Goal: Task Accomplishment & Management: Manage account settings

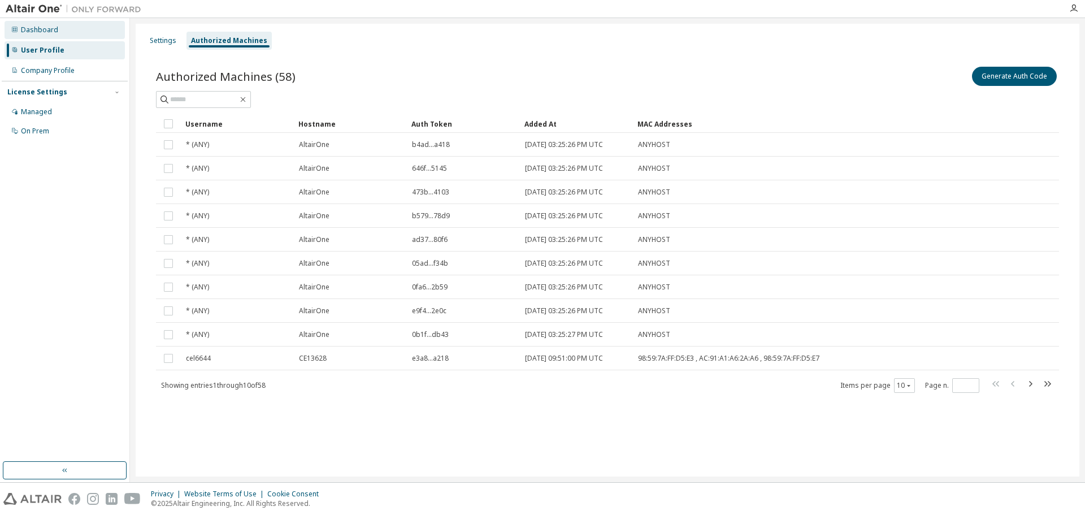
click at [40, 25] on div "Dashboard" at bounding box center [39, 29] width 37 height 9
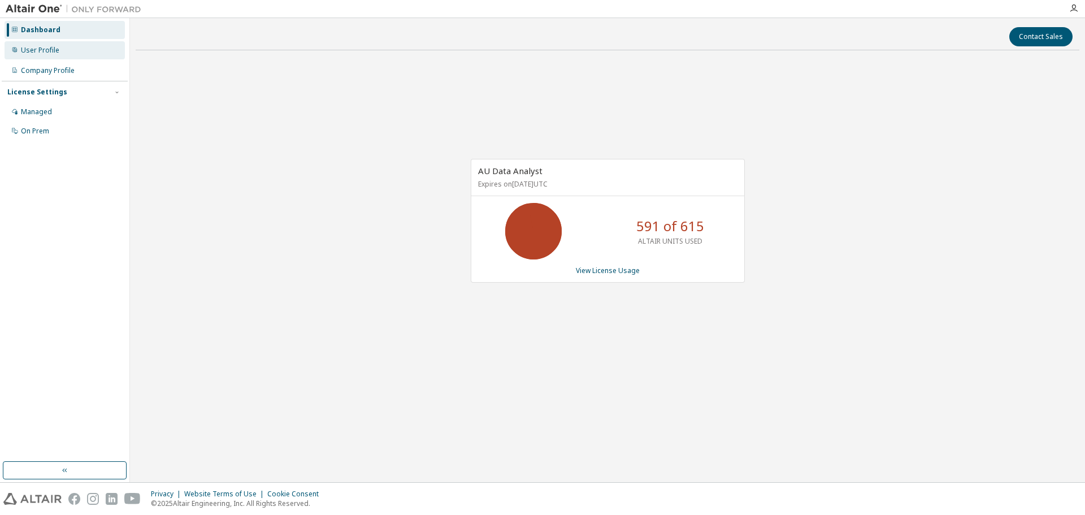
click at [64, 53] on div "User Profile" at bounding box center [65, 50] width 120 height 18
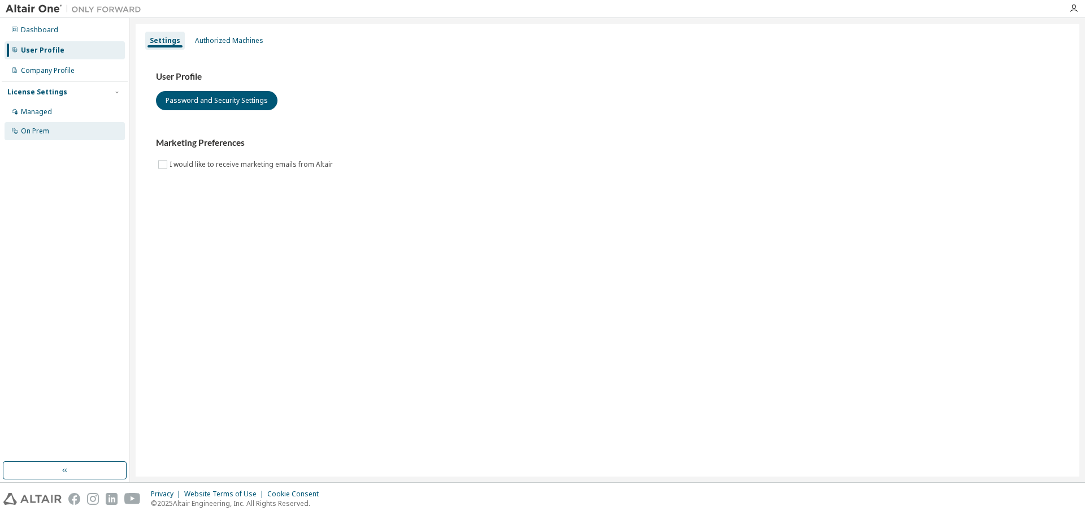
click at [49, 122] on div "Managed On Prem" at bounding box center [65, 121] width 126 height 37
click at [47, 111] on div "Managed" at bounding box center [36, 111] width 31 height 9
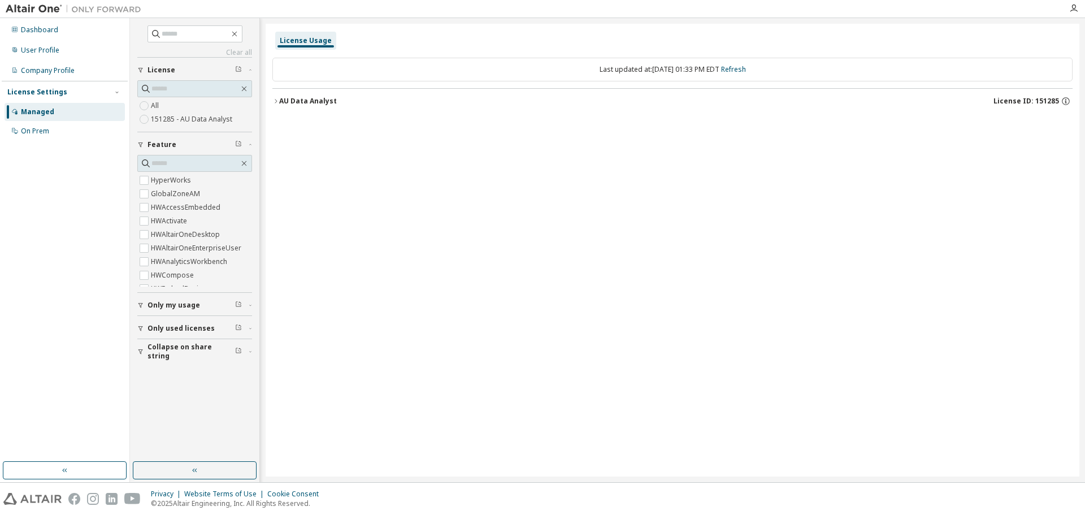
click at [40, 8] on img at bounding box center [76, 8] width 141 height 11
click at [96, 12] on img at bounding box center [76, 8] width 141 height 11
click at [23, 32] on div "Dashboard" at bounding box center [39, 29] width 37 height 9
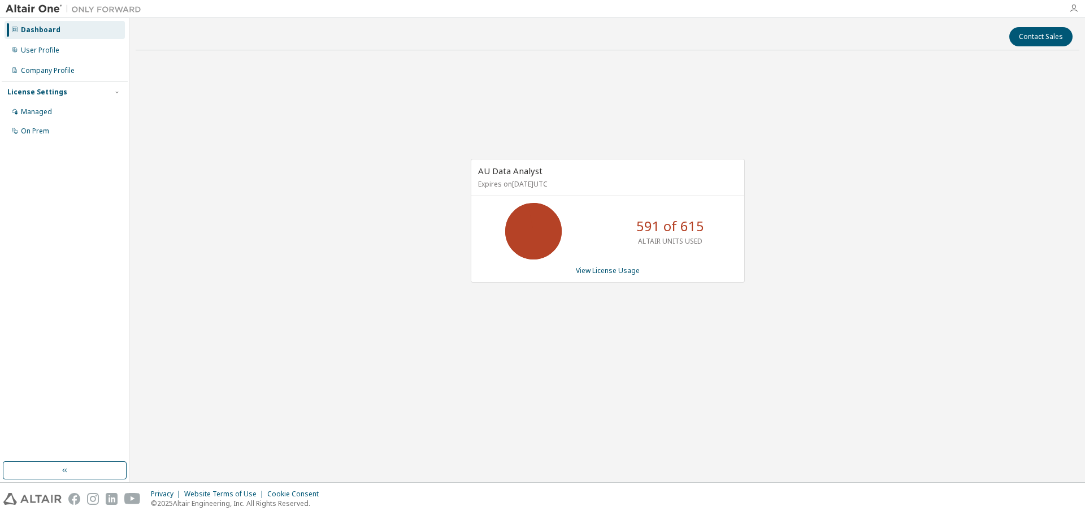
click at [1074, 12] on icon "button" at bounding box center [1074, 8] width 9 height 9
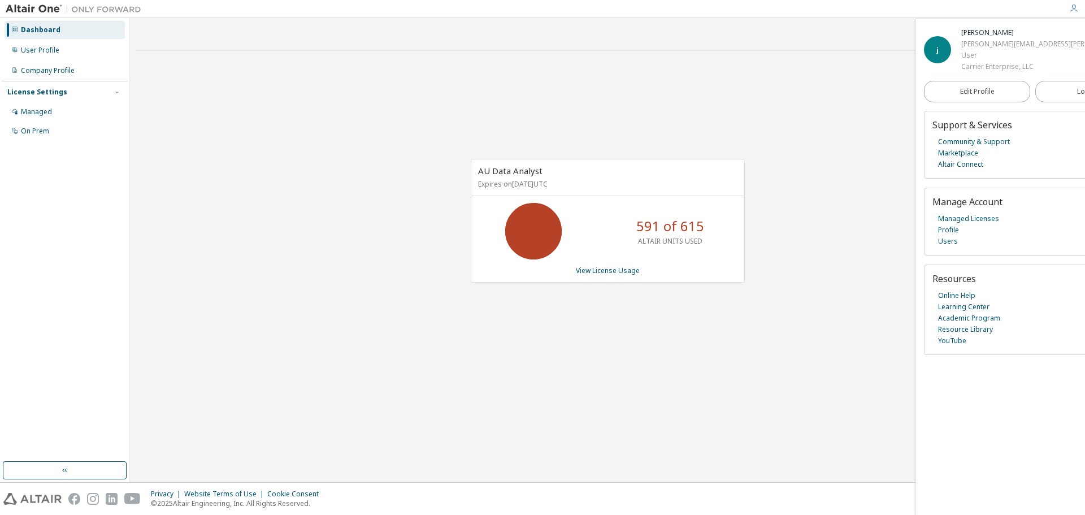
click at [1071, 8] on icon "button" at bounding box center [1074, 8] width 9 height 9
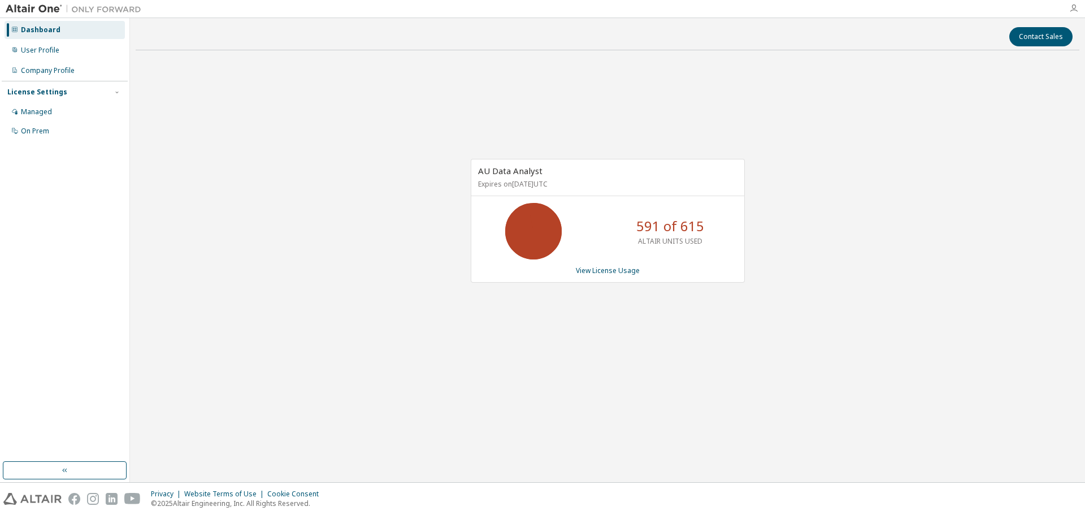
click at [1072, 8] on icon "button" at bounding box center [1074, 8] width 9 height 9
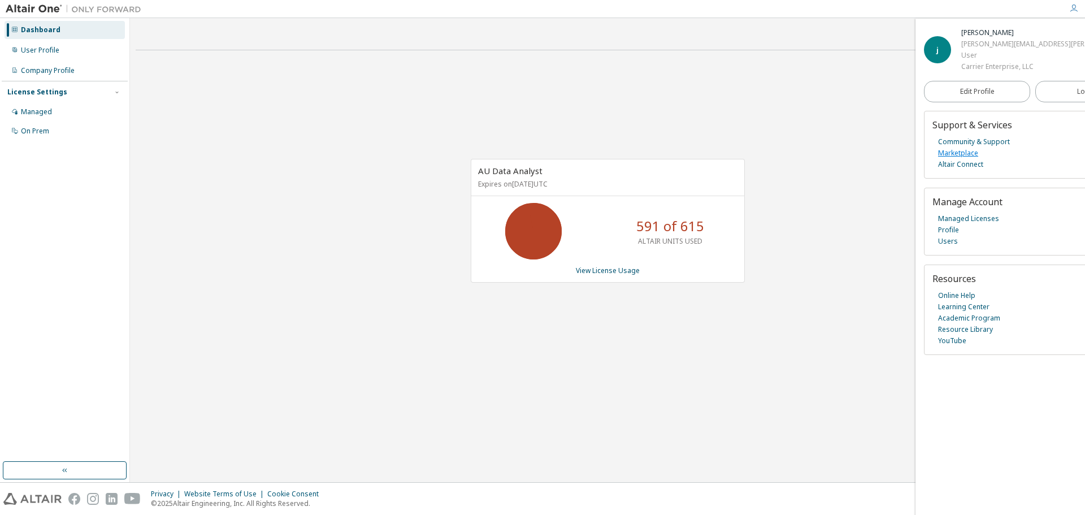
click at [960, 150] on link "Marketplace" at bounding box center [958, 153] width 40 height 11
click at [28, 47] on div "User Profile" at bounding box center [40, 50] width 38 height 9
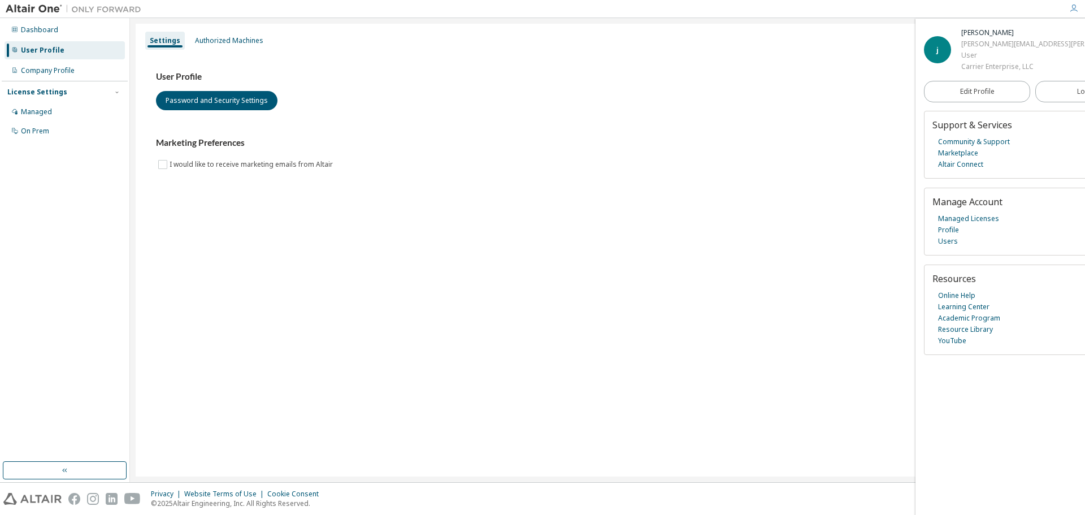
click at [48, 53] on div "User Profile" at bounding box center [43, 50] width 44 height 9
click at [235, 46] on div "Authorized Machines" at bounding box center [229, 41] width 77 height 18
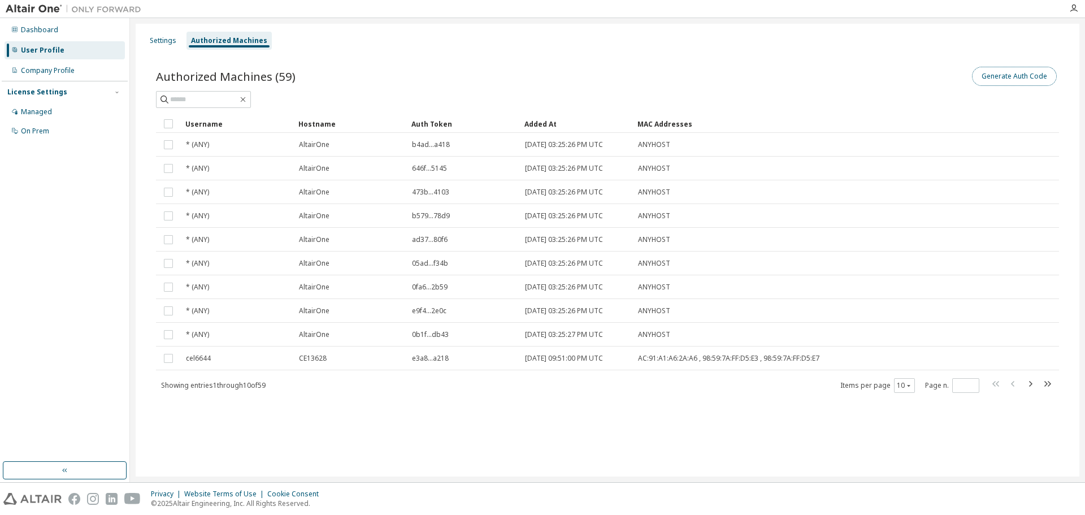
click at [1010, 74] on button "Generate Auth Code" at bounding box center [1014, 76] width 85 height 19
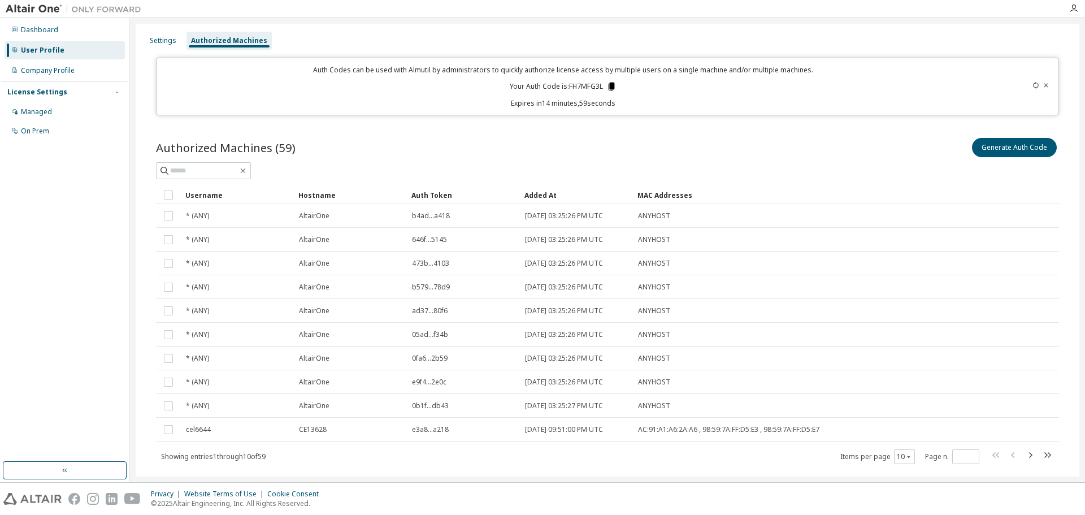
click at [607, 86] on icon at bounding box center [612, 86] width 10 height 10
click at [609, 85] on icon at bounding box center [612, 87] width 6 height 8
click at [613, 86] on icon at bounding box center [612, 86] width 10 height 10
click at [1043, 84] on icon at bounding box center [1046, 85] width 7 height 7
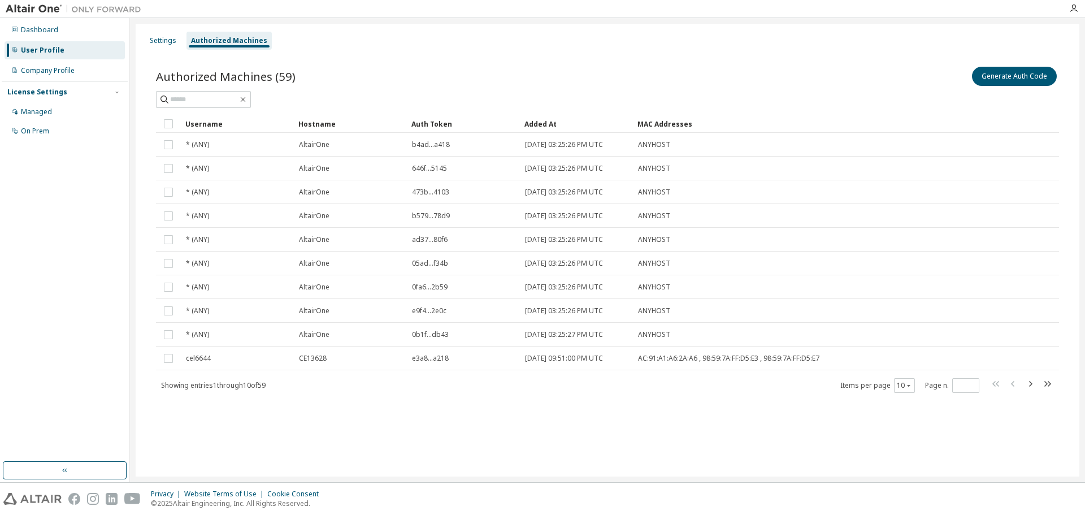
click at [58, 53] on div "User Profile" at bounding box center [43, 50] width 44 height 9
click at [161, 41] on div "Settings" at bounding box center [163, 40] width 27 height 9
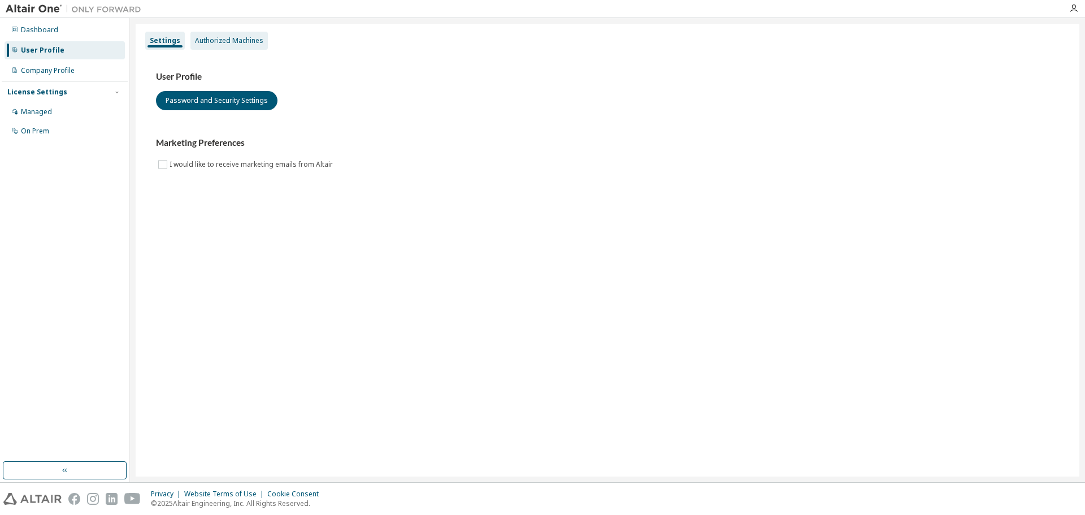
click at [213, 38] on div "Authorized Machines" at bounding box center [229, 40] width 68 height 9
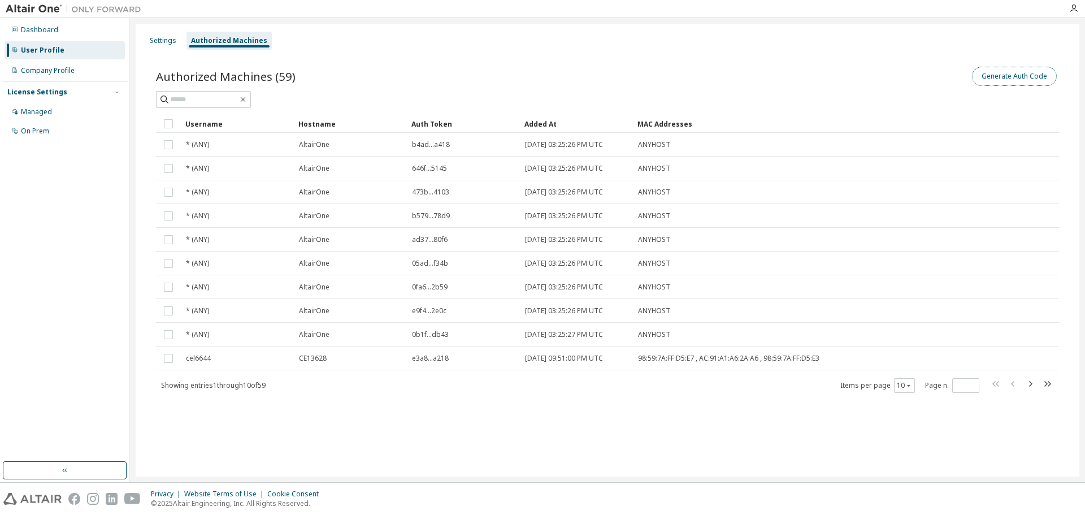
click at [1006, 72] on button "Generate Auth Code" at bounding box center [1014, 76] width 85 height 19
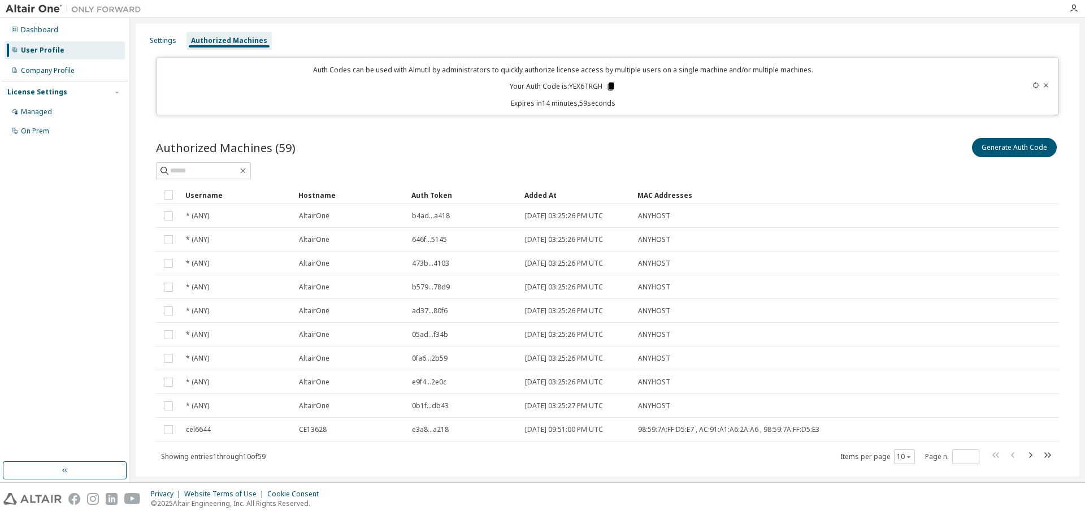
click at [610, 86] on icon at bounding box center [611, 87] width 6 height 8
click at [57, 44] on div "User Profile" at bounding box center [65, 50] width 120 height 18
click at [46, 34] on div "Dashboard" at bounding box center [39, 29] width 37 height 9
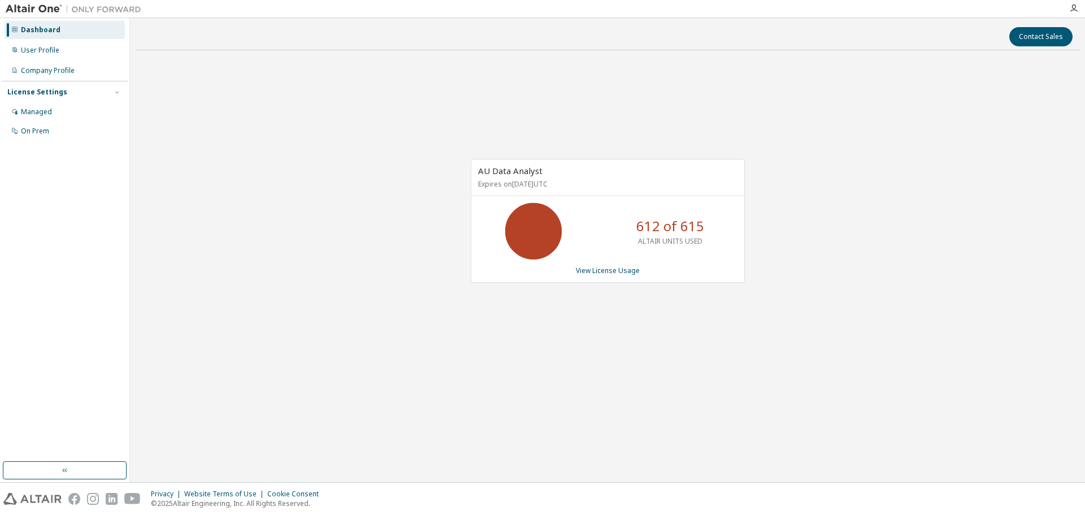
drag, startPoint x: 0, startPoint y: 142, endPoint x: 709, endPoint y: 323, distance: 731.7
click at [715, 332] on div "AU Data Analyst Expires on [DATE] UTC 612 of 615 ALTAIR UNITS USED View License…" at bounding box center [608, 226] width 944 height 335
click at [611, 272] on link "View License Usage" at bounding box center [608, 271] width 64 height 10
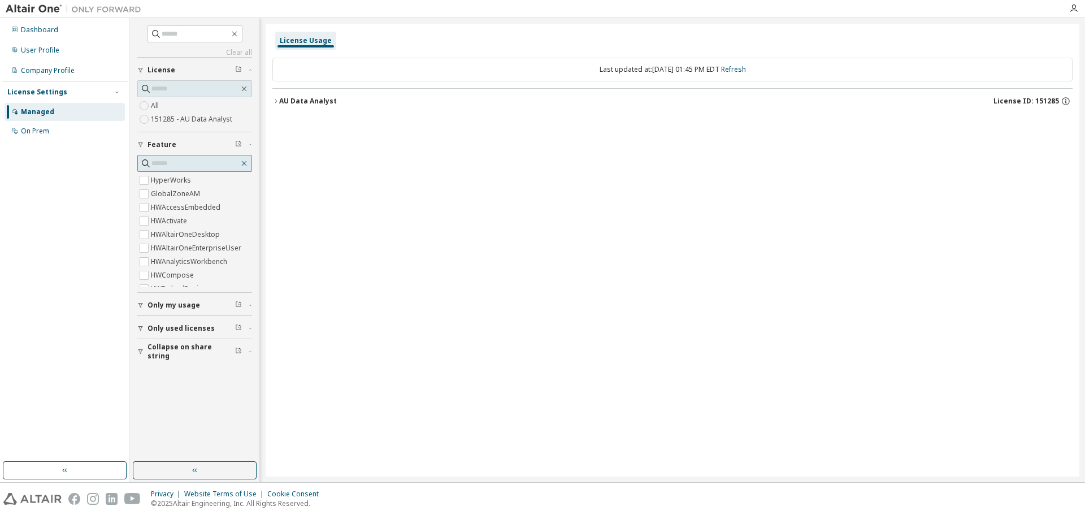
click at [246, 166] on icon "button" at bounding box center [244, 163] width 5 height 5
click at [75, 34] on div "Dashboard" at bounding box center [65, 30] width 120 height 18
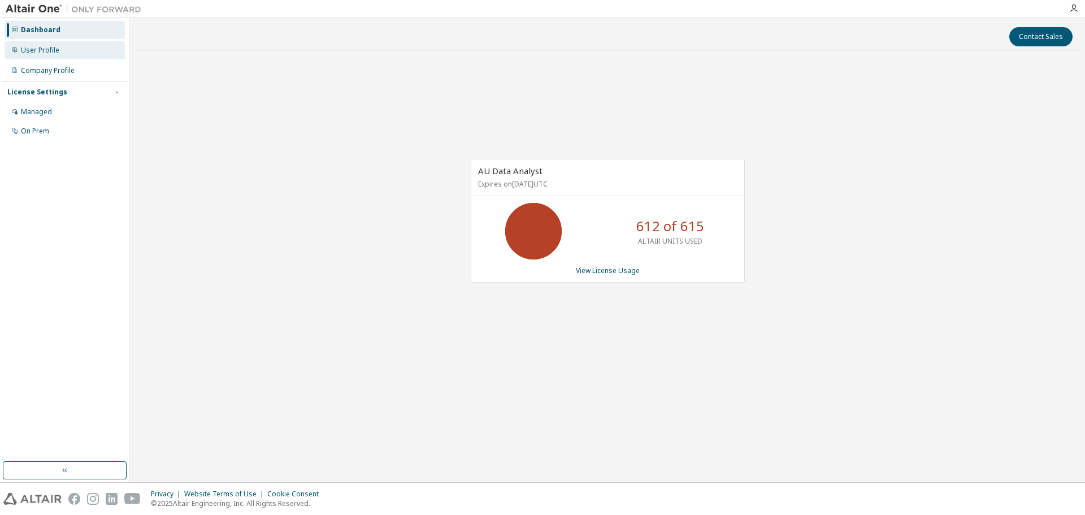
click at [73, 45] on div "User Profile" at bounding box center [65, 50] width 120 height 18
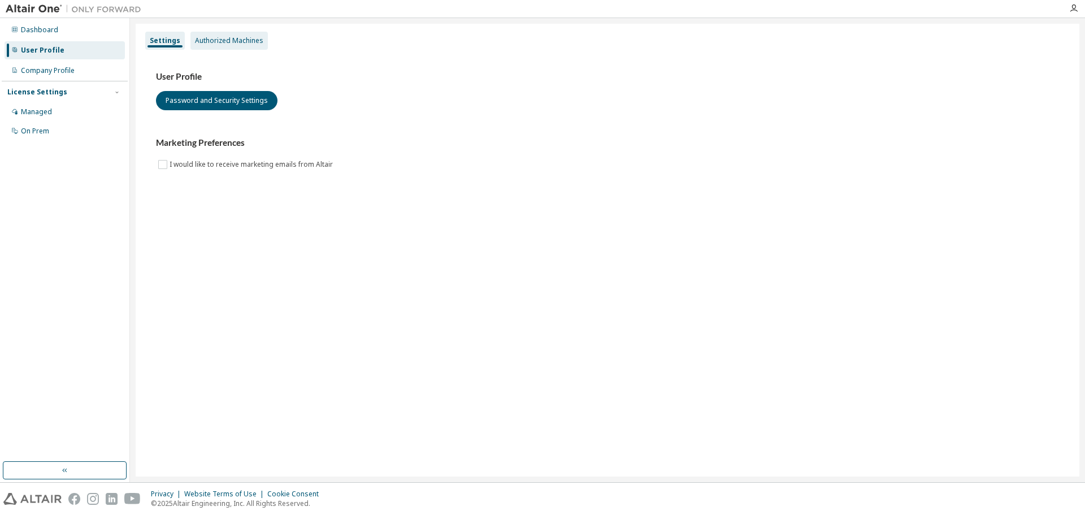
click at [224, 42] on div "Authorized Machines" at bounding box center [229, 40] width 68 height 9
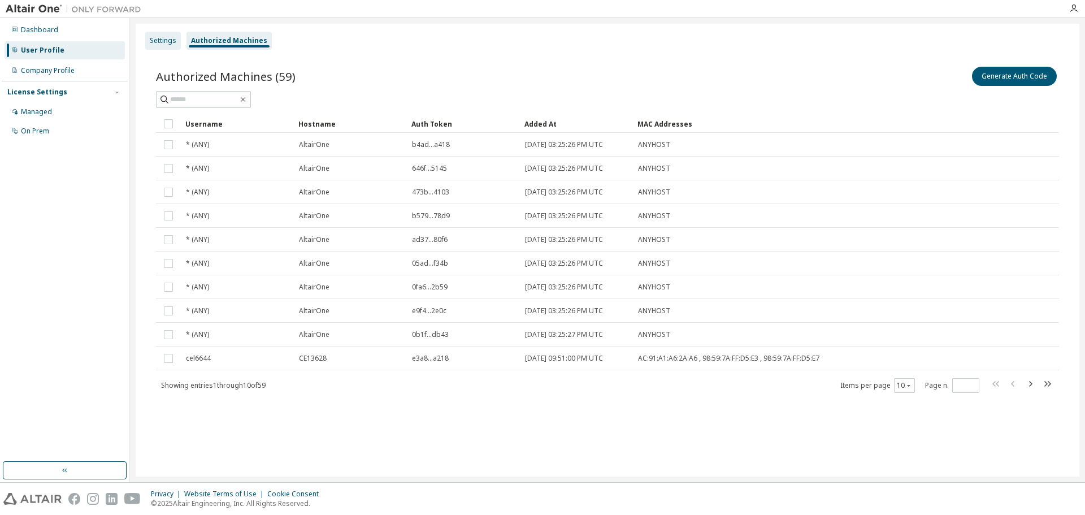
click at [175, 42] on div "Settings" at bounding box center [163, 40] width 27 height 9
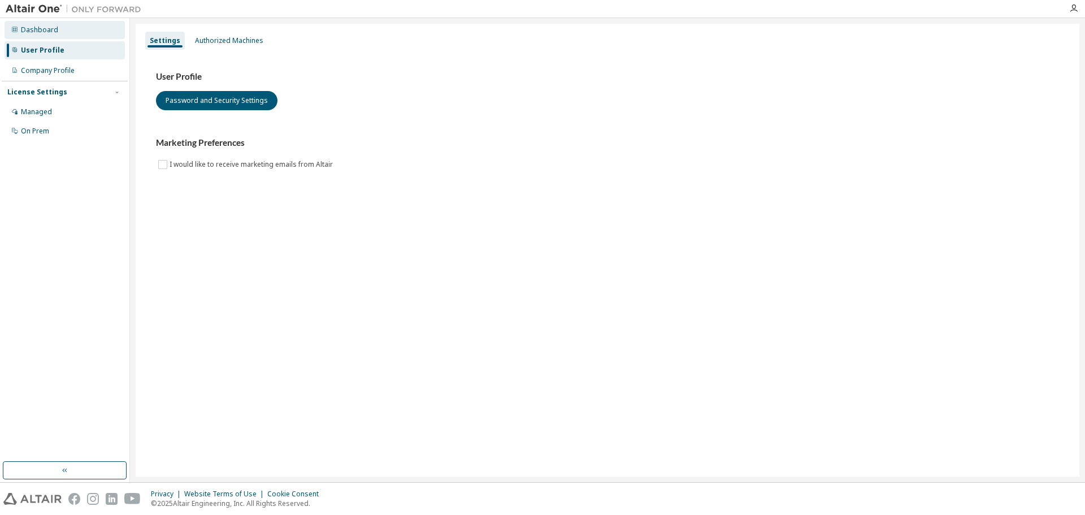
click at [47, 24] on div "Dashboard" at bounding box center [65, 30] width 120 height 18
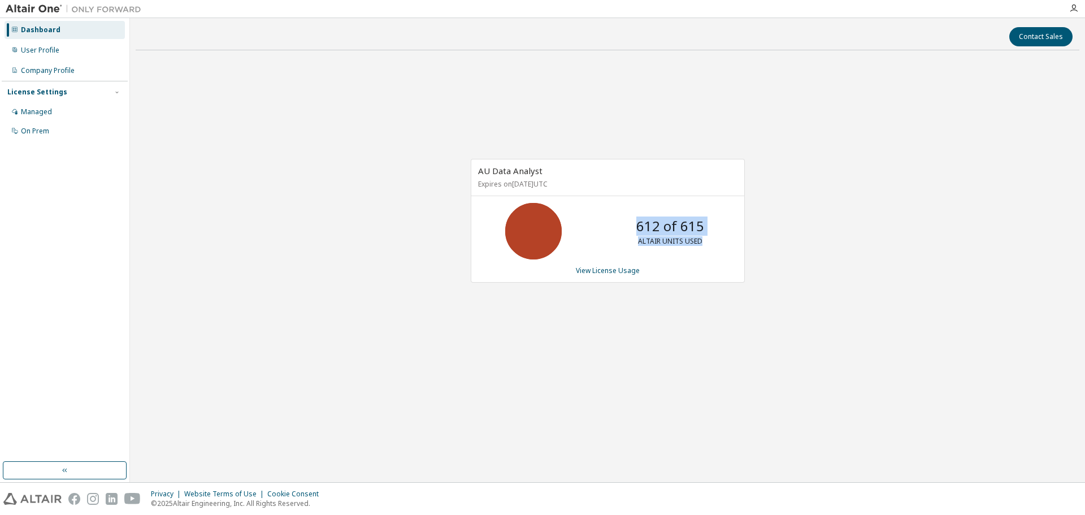
drag, startPoint x: 704, startPoint y: 240, endPoint x: 632, endPoint y: 227, distance: 73.1
click at [632, 227] on div "612 of 615 ALTAIR UNITS USED" at bounding box center [670, 231] width 90 height 57
